Goal: Transaction & Acquisition: Book appointment/travel/reservation

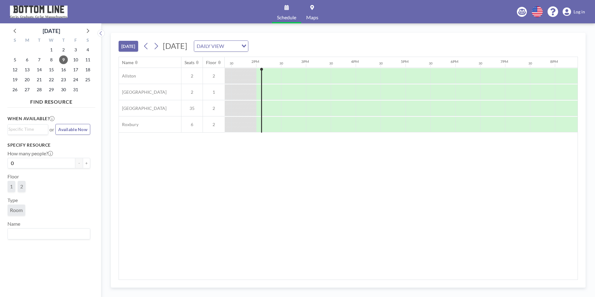
scroll to position [0, 672]
click at [238, 48] on div "DAILY VIEW" at bounding box center [216, 45] width 44 height 9
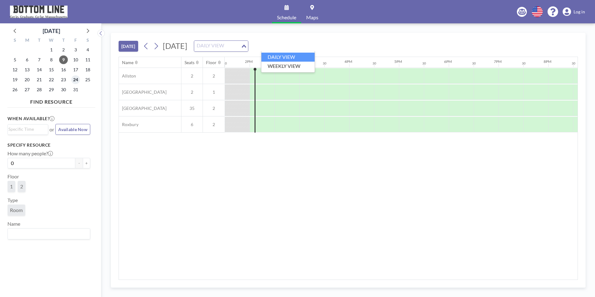
click at [76, 81] on span "24" at bounding box center [75, 79] width 9 height 9
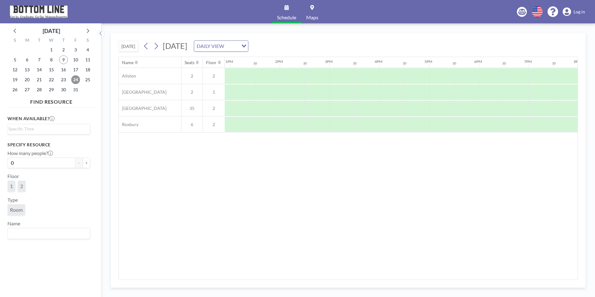
scroll to position [0, 644]
click at [280, 109] on div at bounding box center [290, 109] width 25 height 16
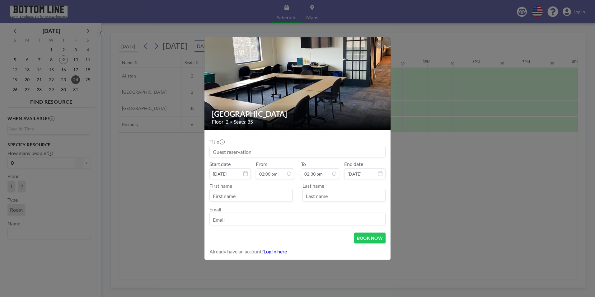
click at [255, 151] on input at bounding box center [298, 151] width 176 height 11
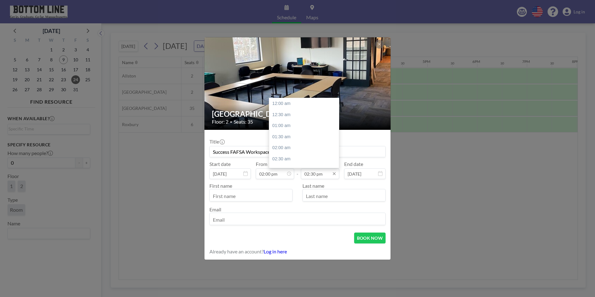
scroll to position [321, 0]
type input "Success FAFSA Workspace"
click at [300, 146] on div "04:30 pm" at bounding box center [305, 148] width 73 height 11
type input "04:30 pm"
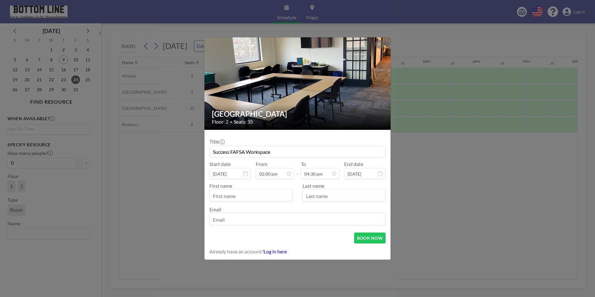
scroll to position [366, 0]
click at [247, 195] on input "text" at bounding box center [251, 196] width 83 height 11
type input "[PERSON_NAME]"
type input "[EMAIL_ADDRESS][DOMAIN_NAME]"
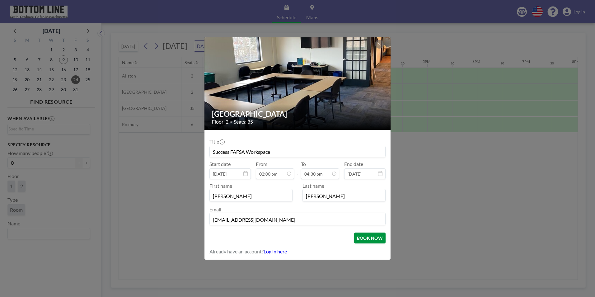
click at [365, 237] on button "BOOK NOW" at bounding box center [369, 238] width 31 height 11
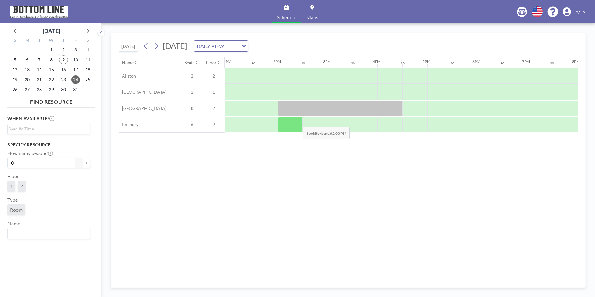
click at [298, 122] on div at bounding box center [290, 125] width 25 height 16
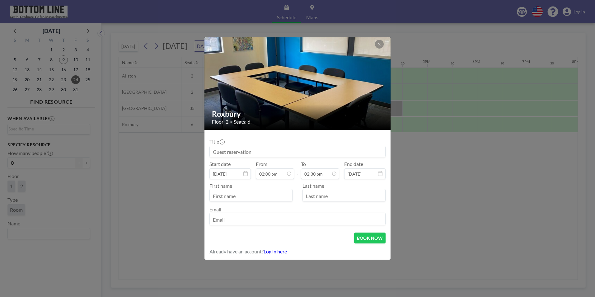
click at [295, 149] on input at bounding box center [298, 151] width 176 height 11
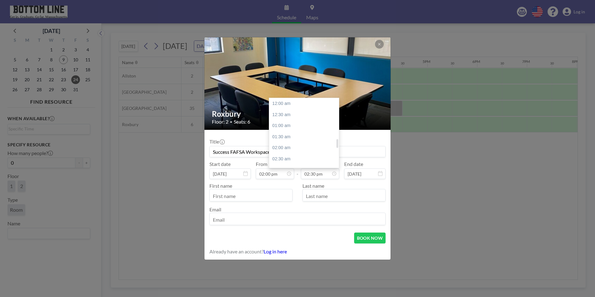
scroll to position [321, 0]
type input "Success FAFSA Workspace"
click at [303, 151] on div "04:30 pm" at bounding box center [305, 148] width 73 height 11
type input "04:30 pm"
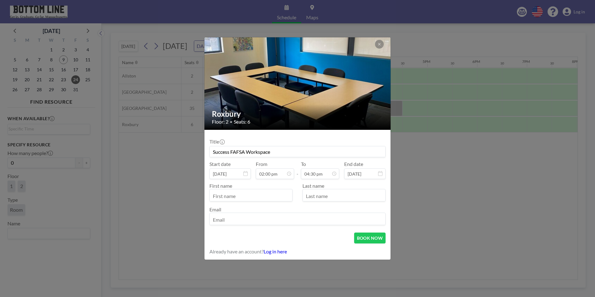
click at [279, 195] on input "text" at bounding box center [251, 196] width 83 height 11
type input "[PERSON_NAME]"
type input "[EMAIL_ADDRESS][DOMAIN_NAME]"
click at [363, 236] on button "BOOK NOW" at bounding box center [369, 238] width 31 height 11
